Goal: Information Seeking & Learning: Learn about a topic

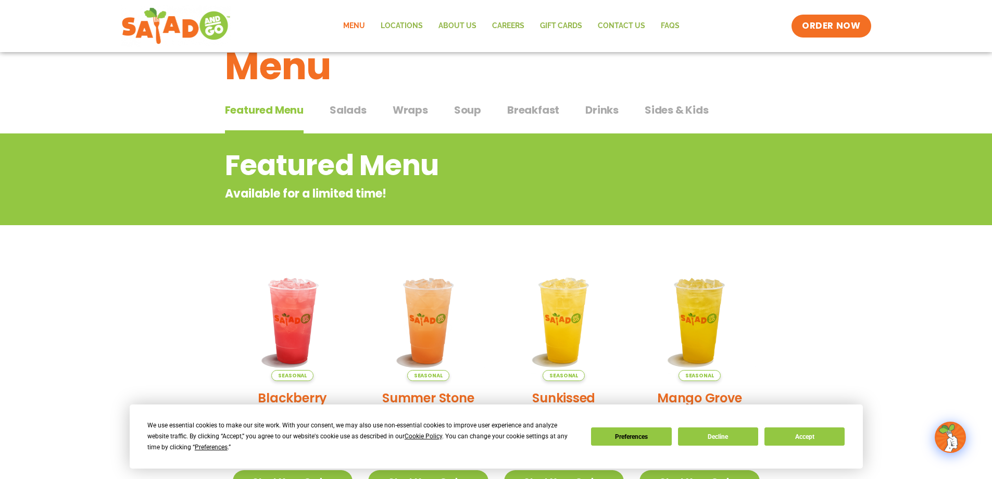
scroll to position [33, 0]
click at [351, 115] on span "Salads" at bounding box center [348, 111] width 37 height 16
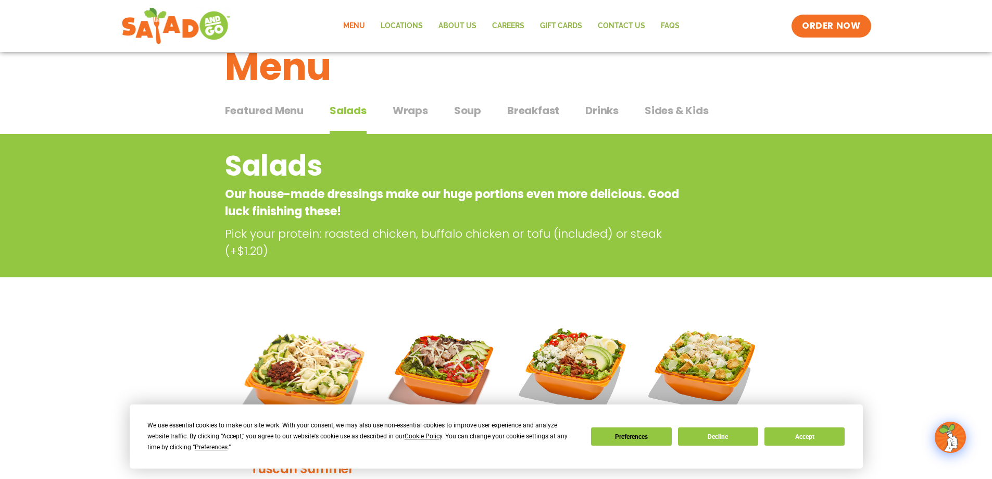
click at [399, 112] on span "Wraps" at bounding box center [410, 111] width 35 height 16
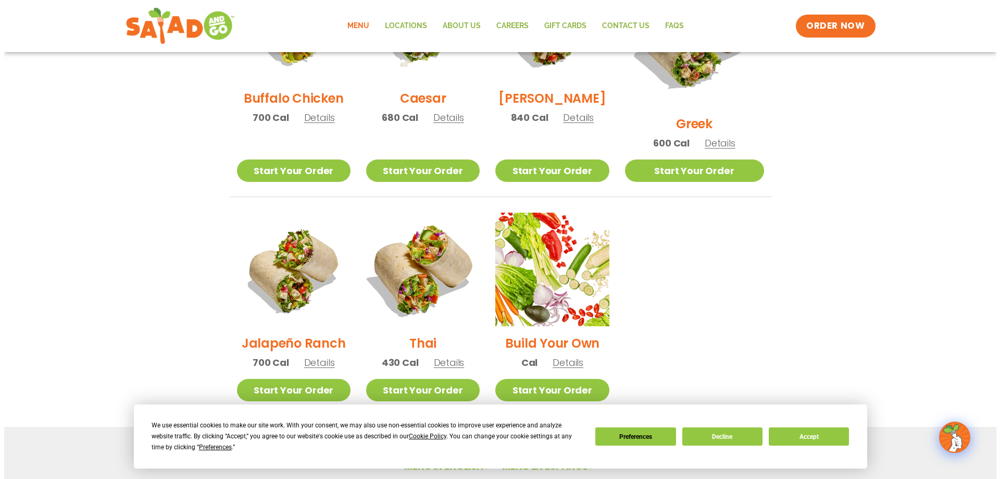
scroll to position [606, 0]
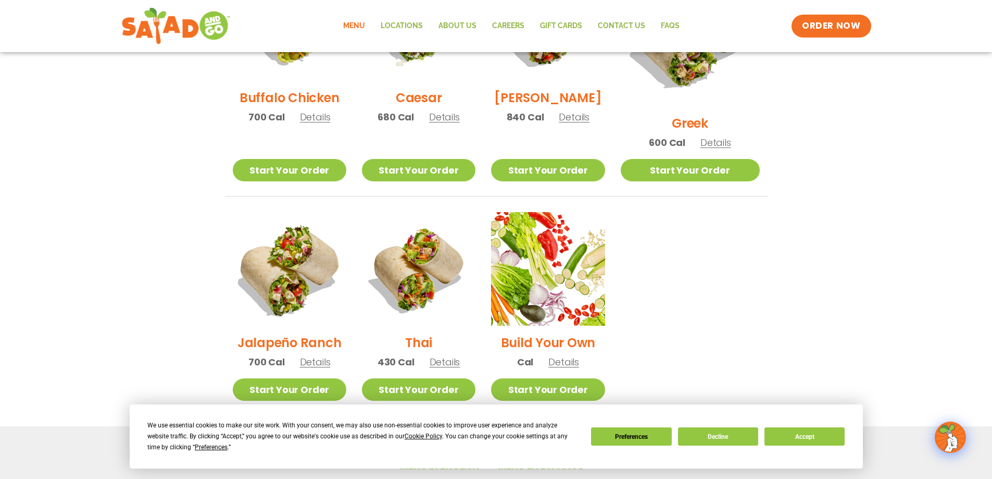
click at [296, 249] on img at bounding box center [288, 268] width 133 height 133
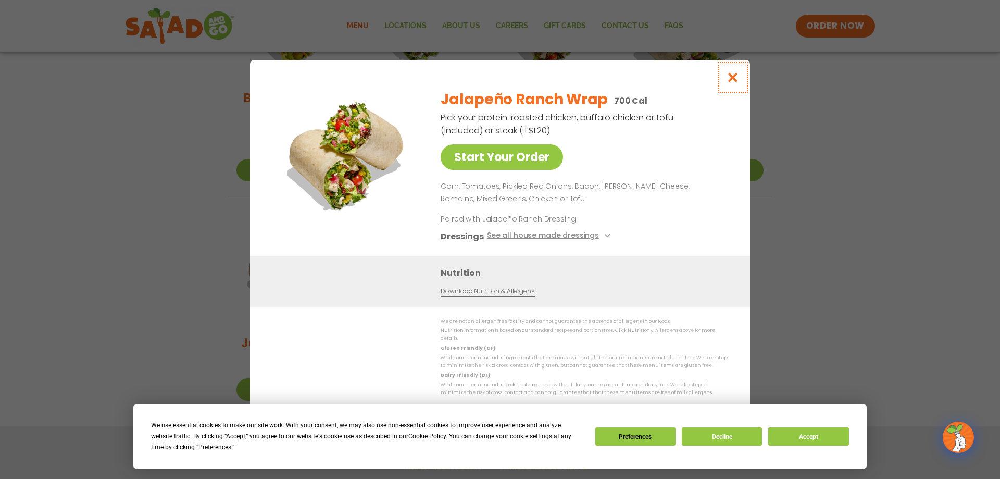
click at [735, 75] on icon "Close modal" at bounding box center [733, 77] width 13 height 11
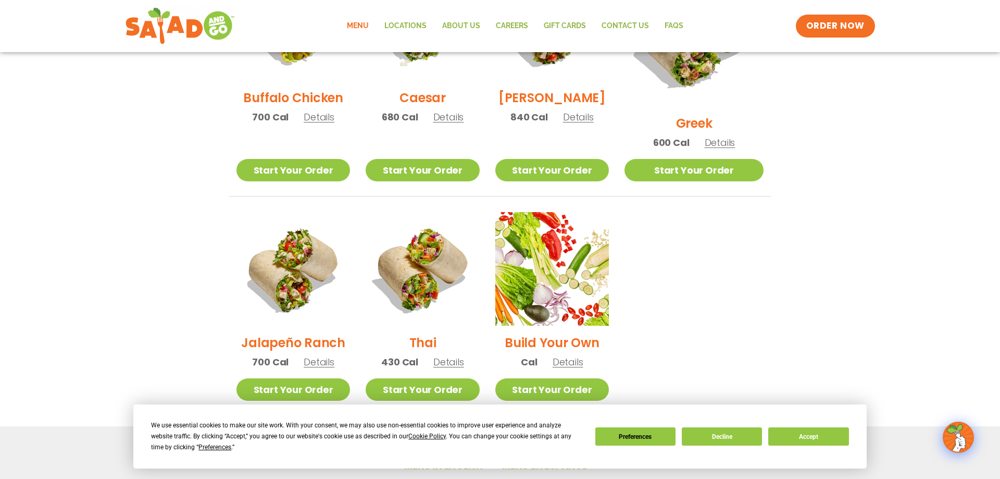
scroll to position [530, 0]
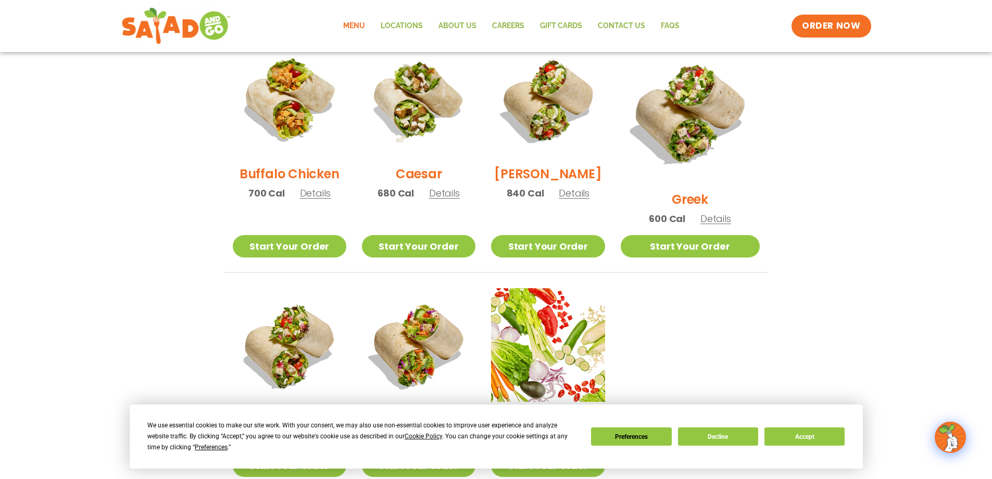
click at [437, 182] on h2 "Caesar" at bounding box center [419, 174] width 46 height 18
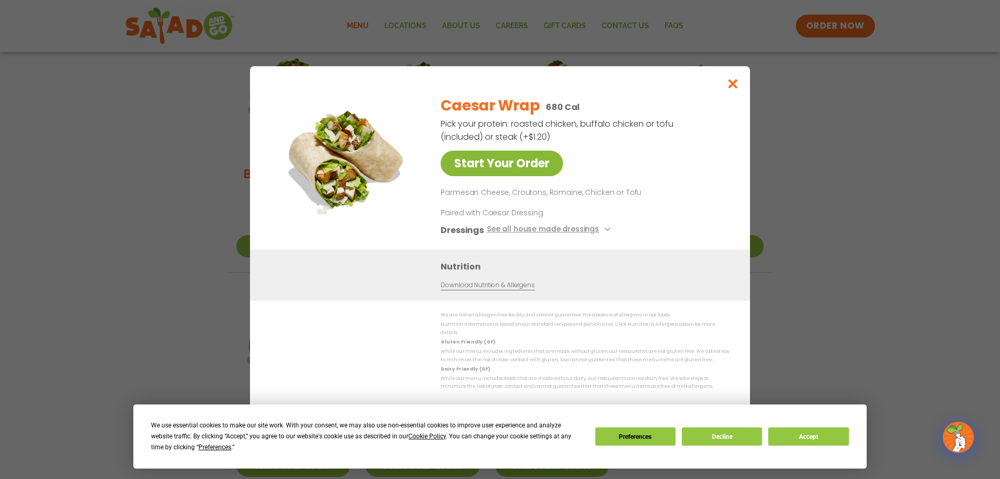
click at [507, 173] on link "Start Your Order" at bounding box center [502, 164] width 122 height 26
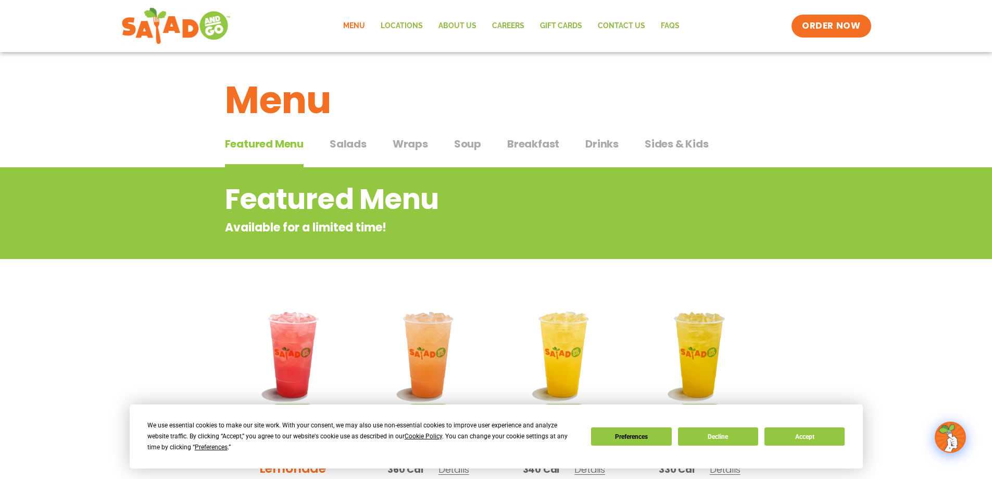
click at [340, 139] on span "Salads" at bounding box center [348, 144] width 37 height 16
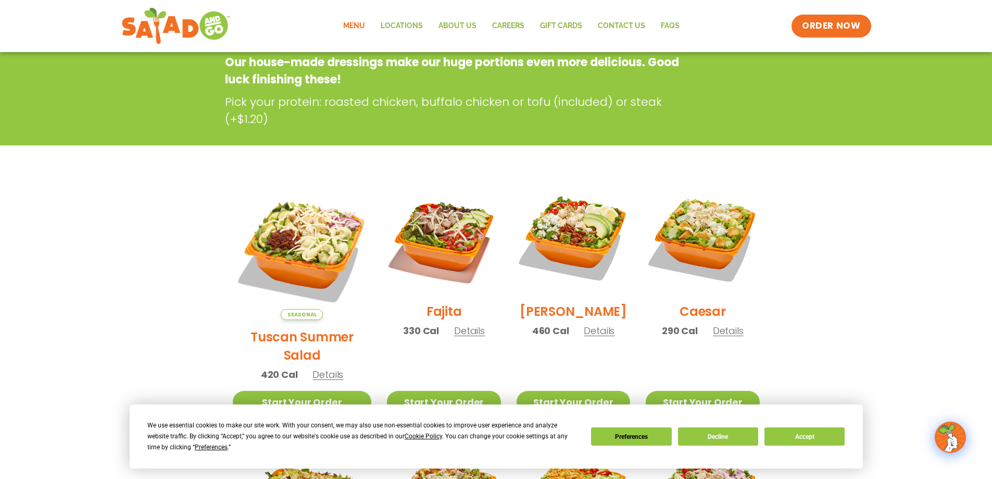
scroll to position [260, 0]
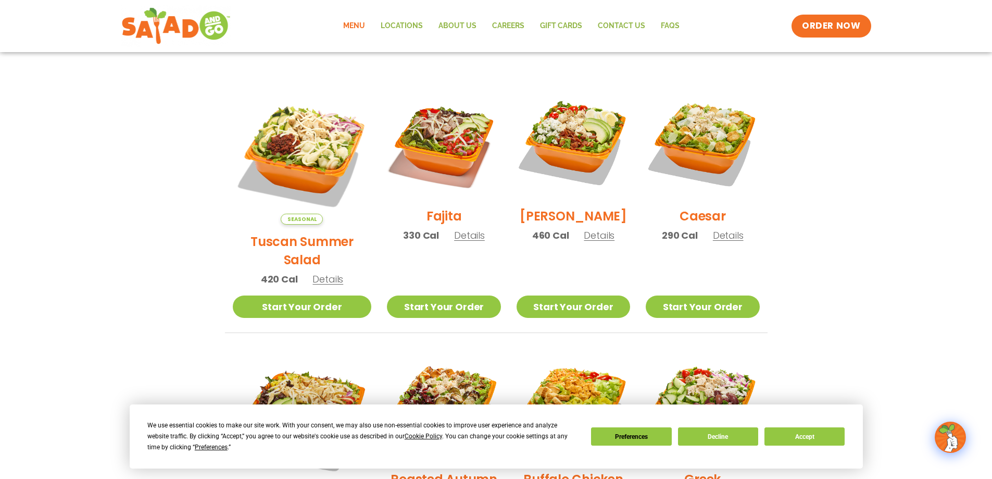
click at [261, 232] on h2 "Tuscan Summer Salad" at bounding box center [302, 250] width 139 height 36
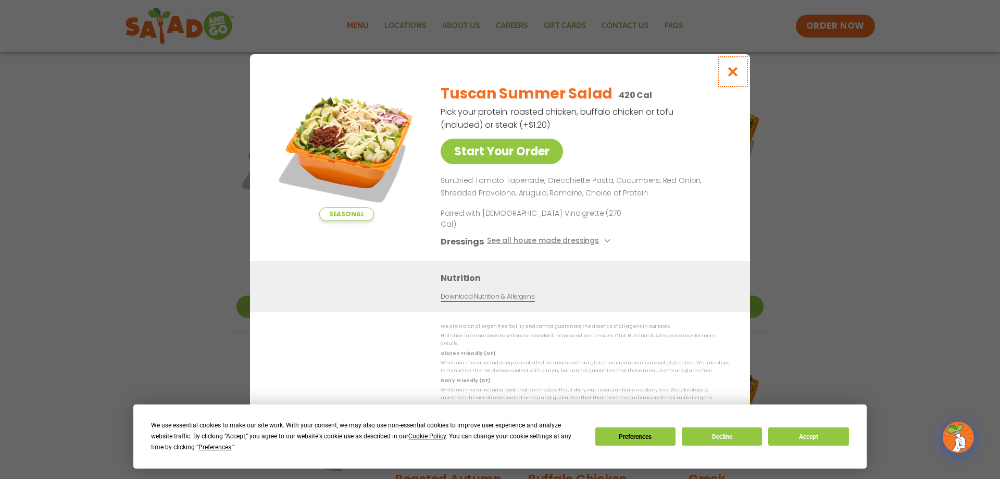
click at [734, 77] on icon "Close modal" at bounding box center [733, 71] width 13 height 11
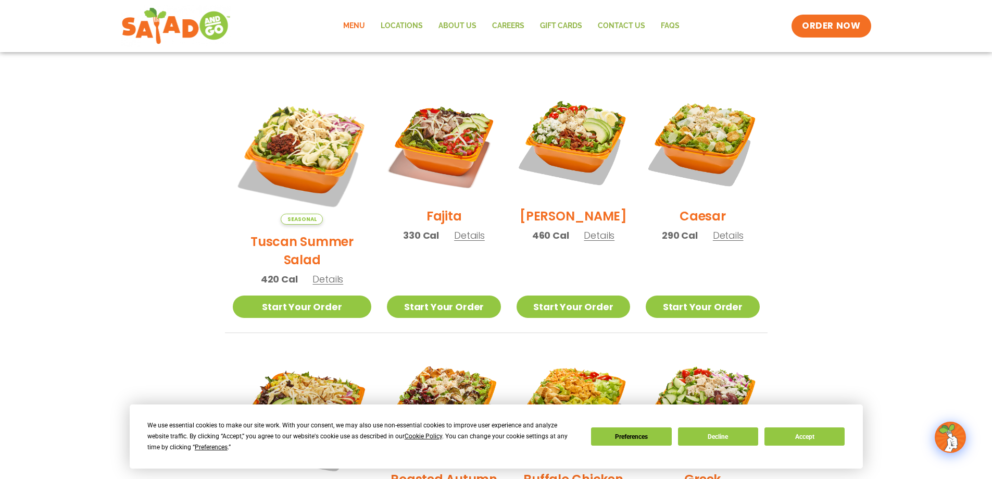
click at [554, 225] on h2 "[PERSON_NAME]" at bounding box center [573, 216] width 107 height 18
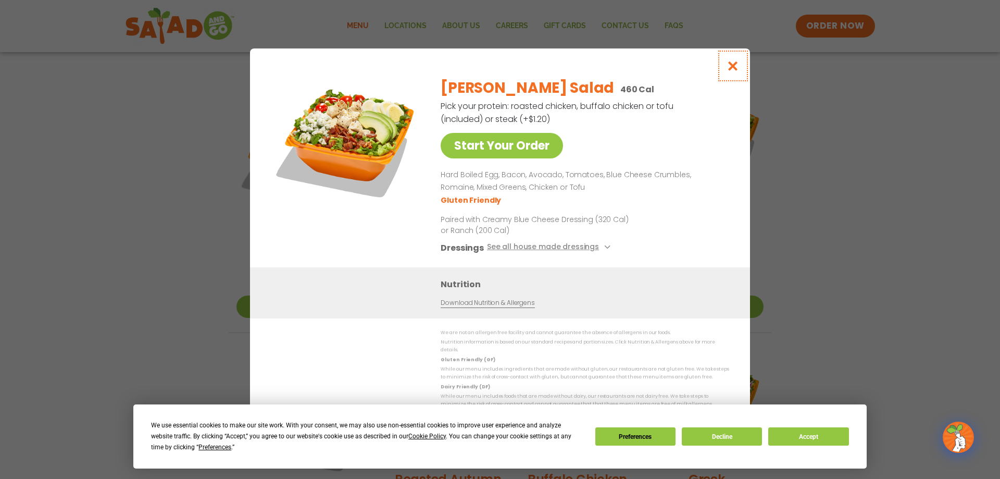
click at [735, 62] on button "Close modal" at bounding box center [733, 65] width 34 height 35
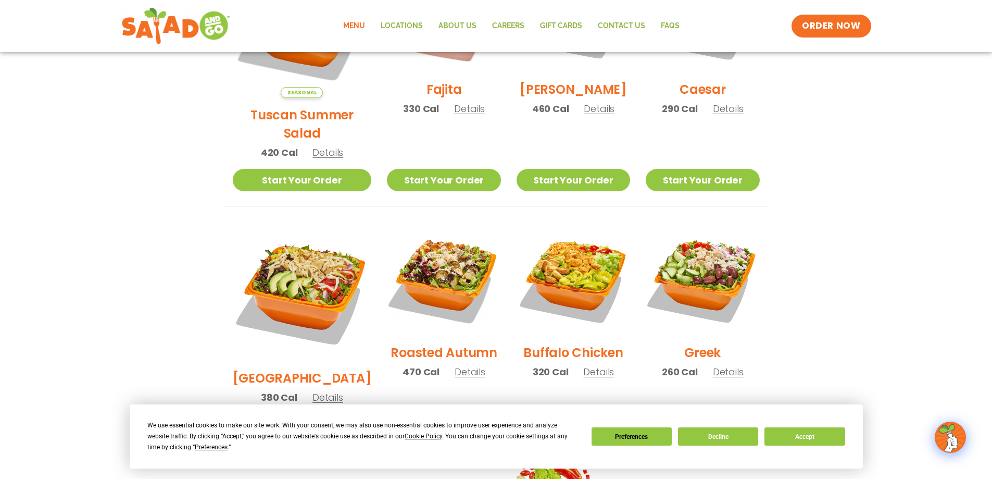
scroll to position [417, 0]
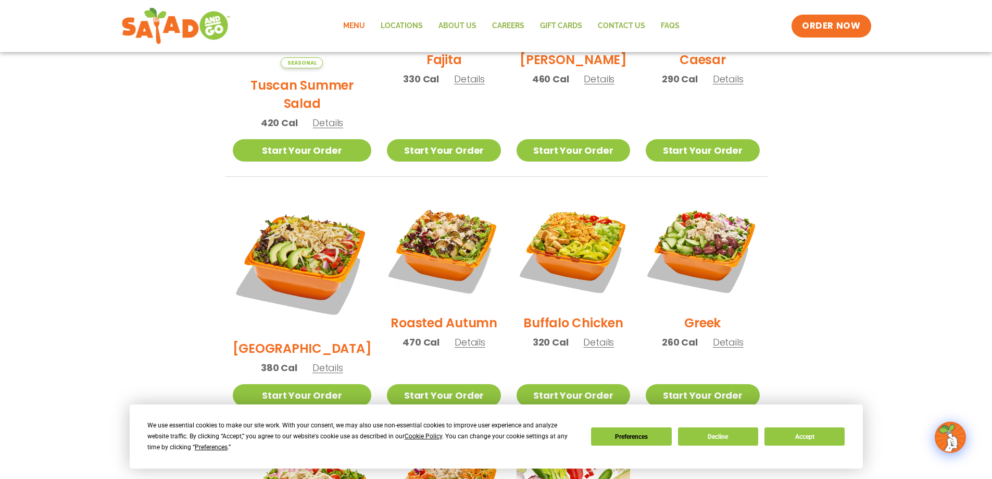
click at [700, 314] on h2 "Greek" at bounding box center [702, 323] width 36 height 18
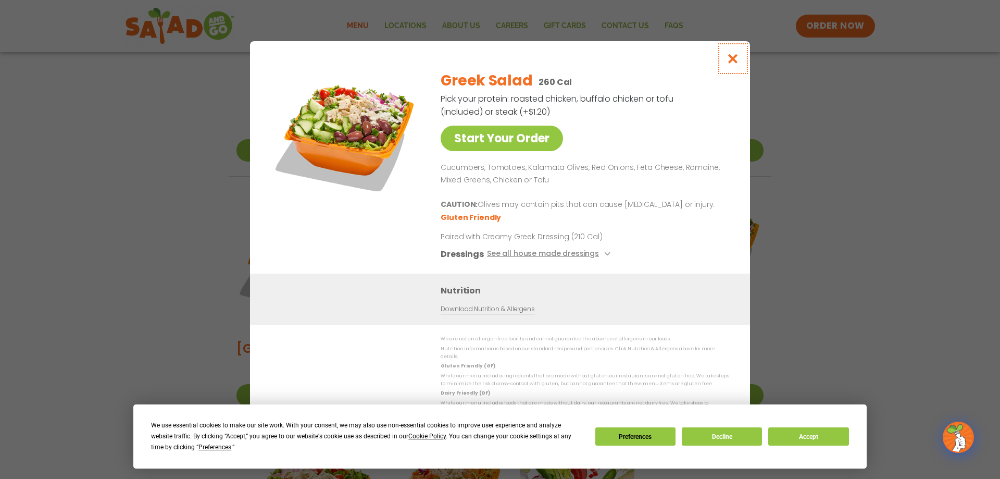
click at [732, 55] on button "Close modal" at bounding box center [733, 58] width 34 height 35
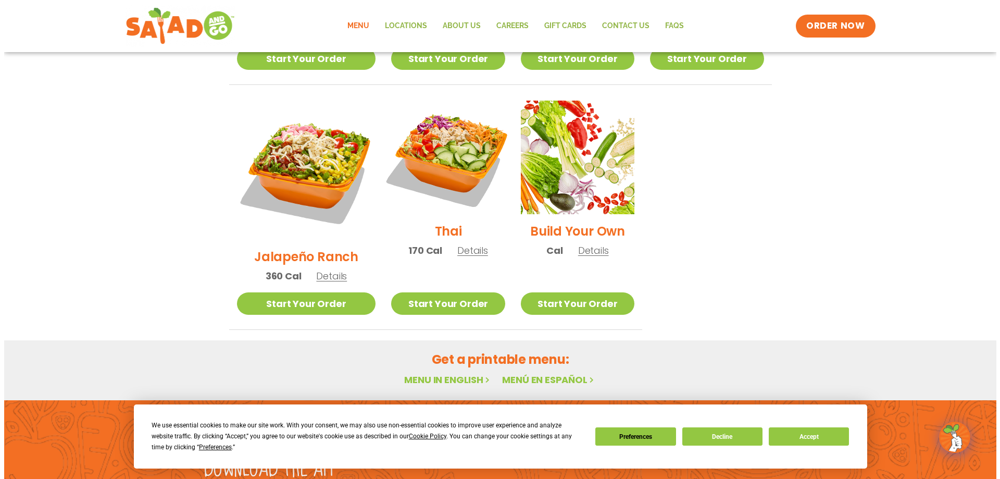
scroll to position [777, 0]
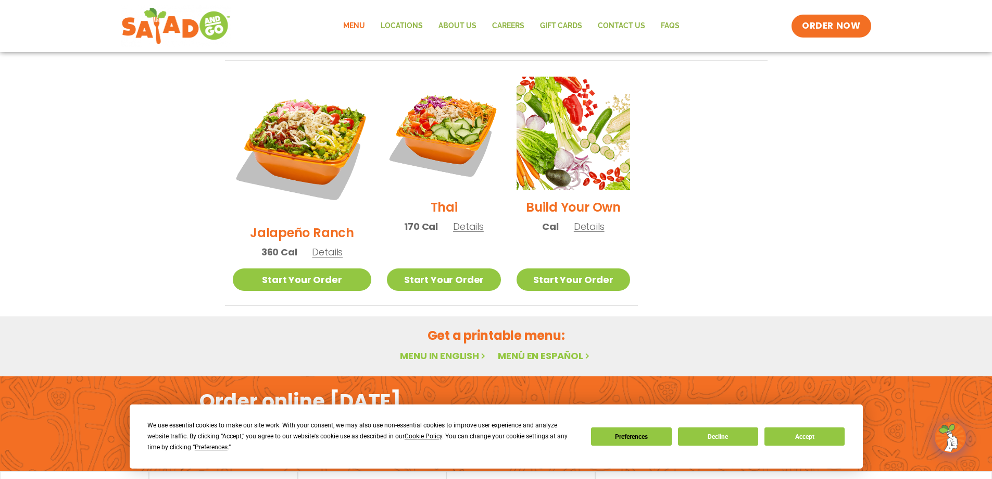
click at [294, 223] on h2 "Jalapeño Ranch" at bounding box center [302, 232] width 104 height 18
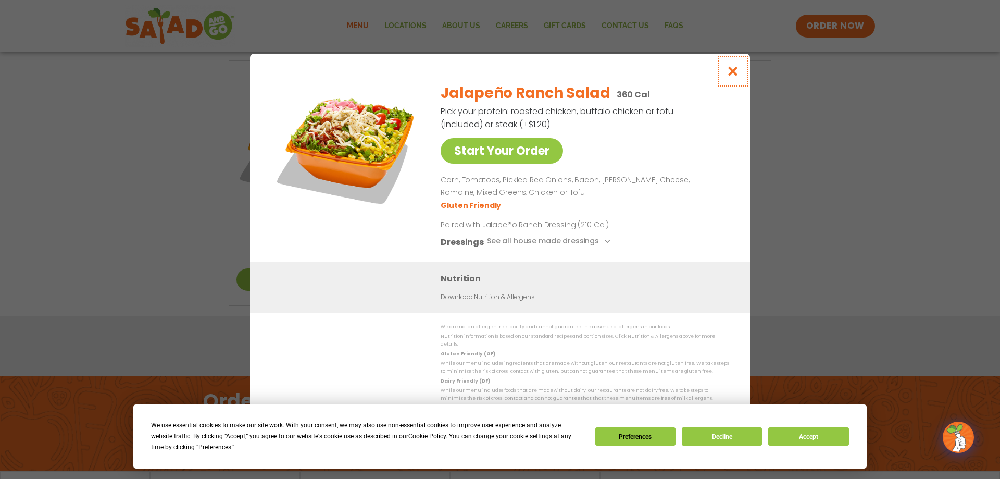
click at [730, 74] on icon "Close modal" at bounding box center [733, 71] width 13 height 11
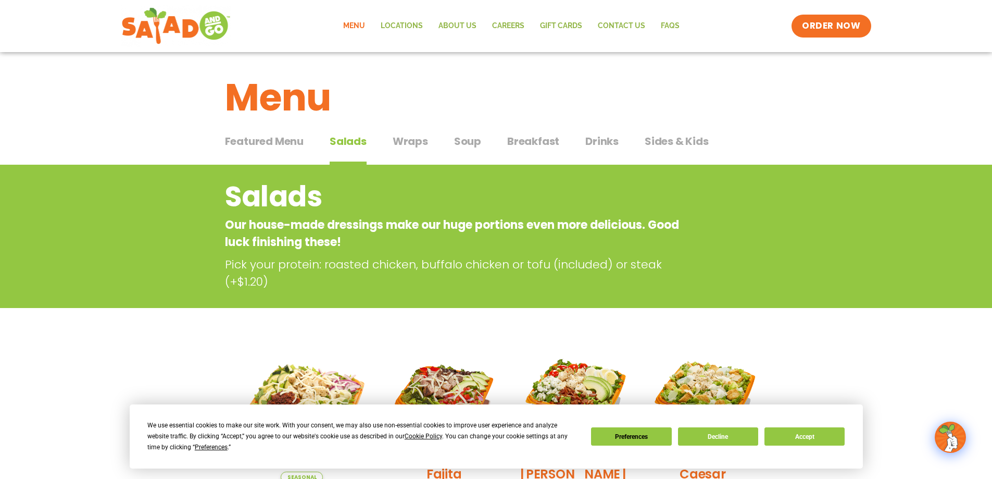
scroll to position [0, 0]
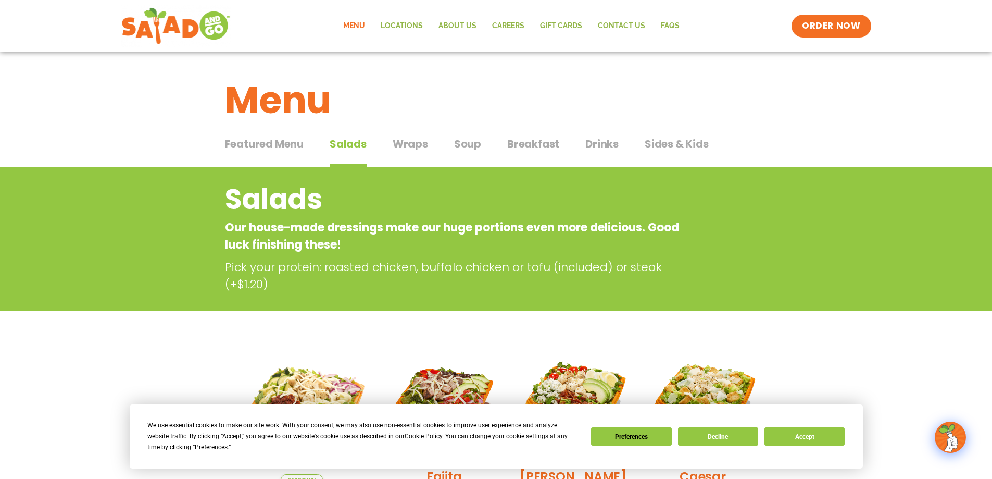
click at [404, 150] on span "Wraps" at bounding box center [410, 144] width 35 height 16
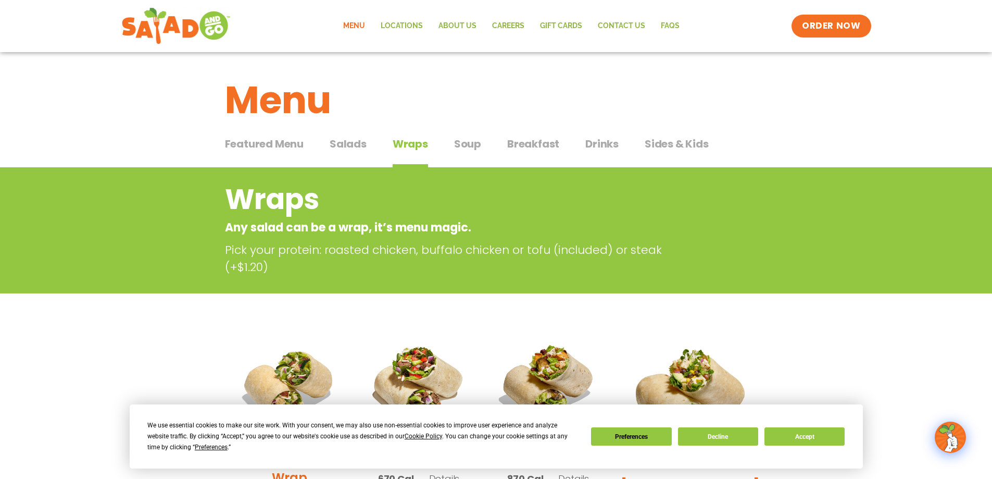
click at [464, 137] on span "Soup" at bounding box center [467, 144] width 27 height 16
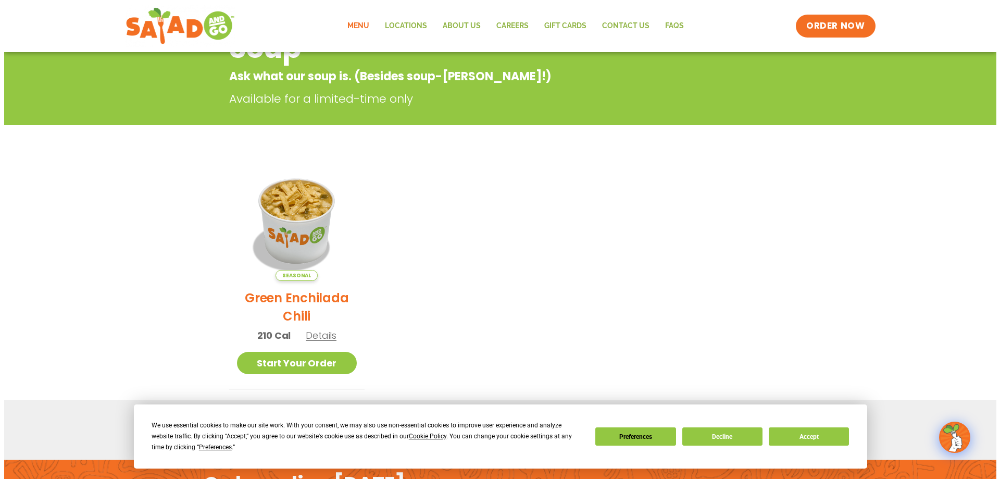
scroll to position [208, 0]
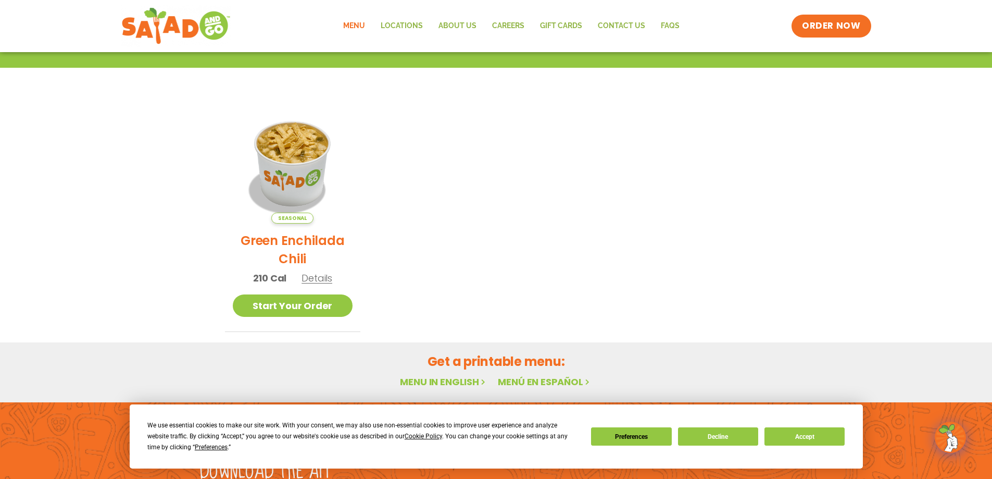
click at [325, 245] on h2 "Green Enchilada Chili" at bounding box center [293, 249] width 120 height 36
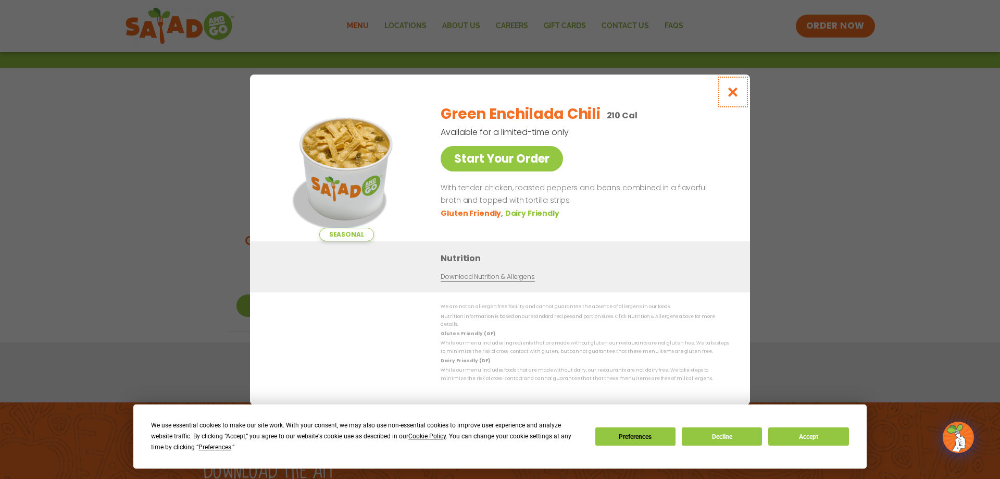
click at [739, 97] on icon "Close modal" at bounding box center [733, 91] width 13 height 11
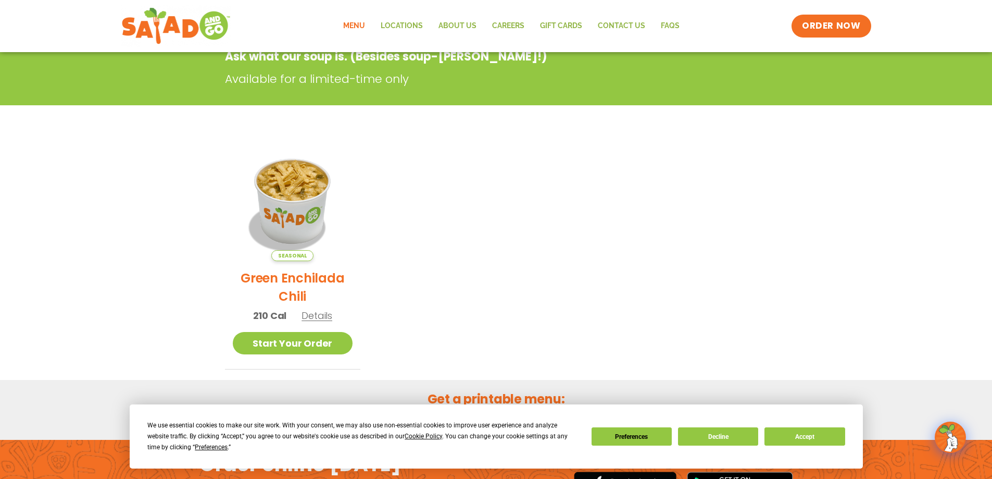
scroll to position [167, 0]
